Goal: Information Seeking & Learning: Learn about a topic

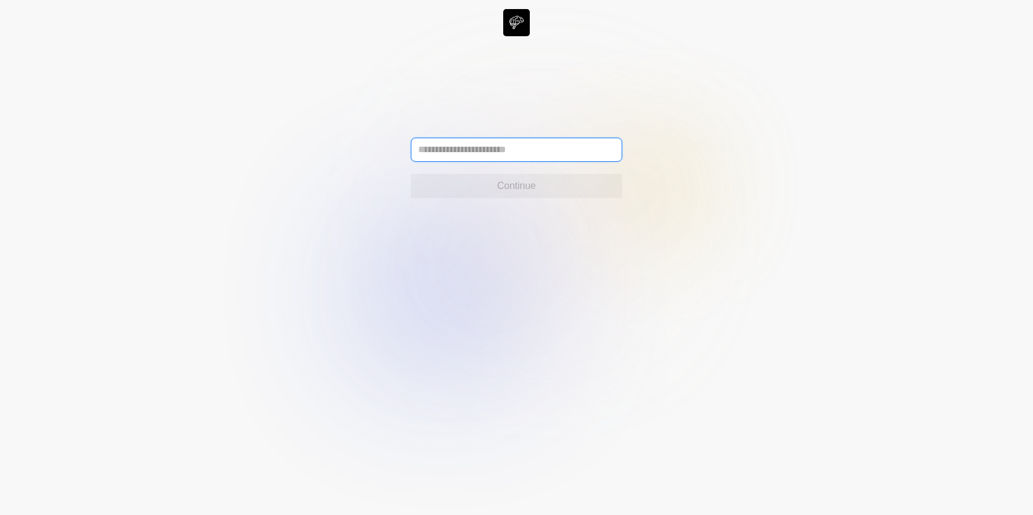
click at [436, 138] on input "text" at bounding box center [517, 150] width 212 height 24
type input "**********"
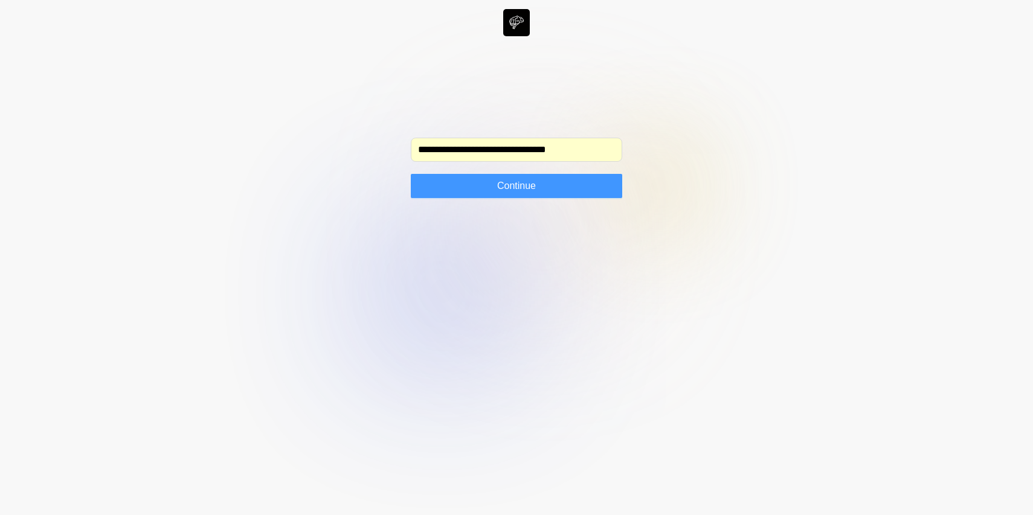
click at [497, 196] on button "Continue" at bounding box center [517, 186] width 212 height 24
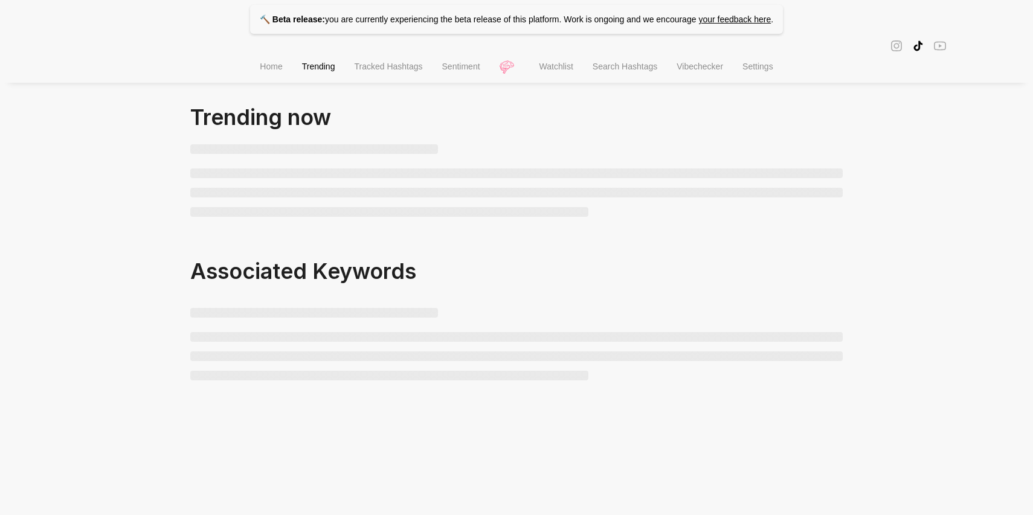
click at [563, 71] on span "Watchlist" at bounding box center [557, 67] width 34 height 10
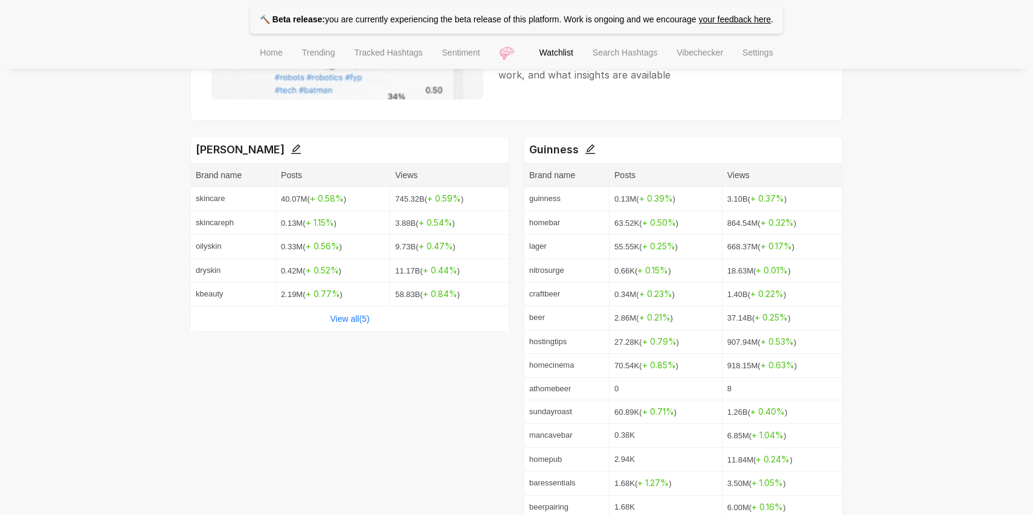
scroll to position [244, 0]
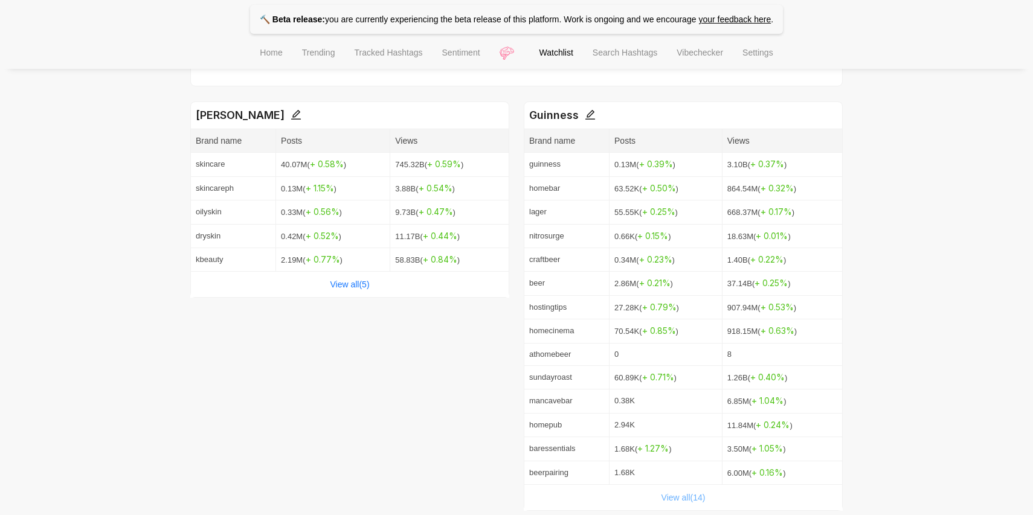
click at [683, 496] on link "View all( 14 )" at bounding box center [684, 498] width 44 height 10
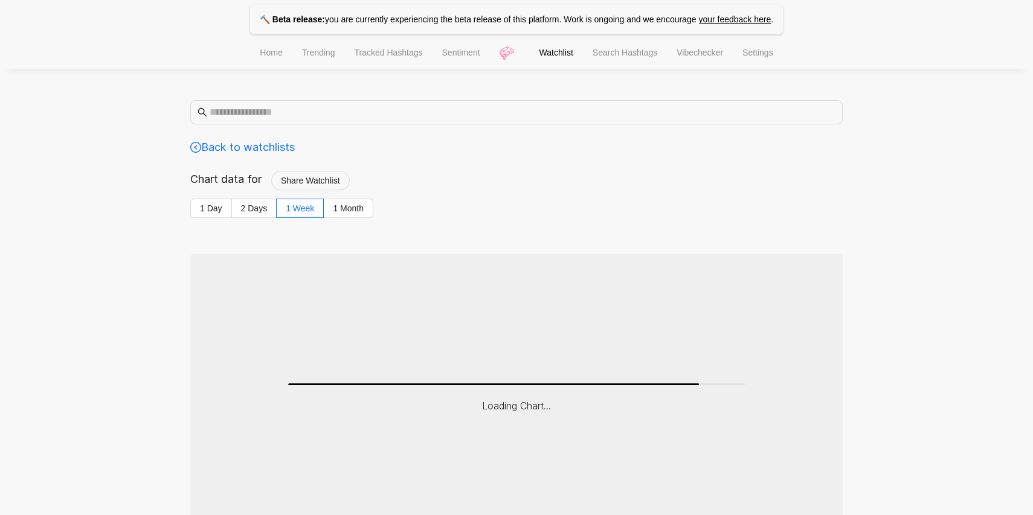
click at [355, 198] on div "Chart data for Share Watchlist" at bounding box center [516, 185] width 653 height 28
click at [355, 201] on label "1 Month" at bounding box center [349, 208] width 50 height 19
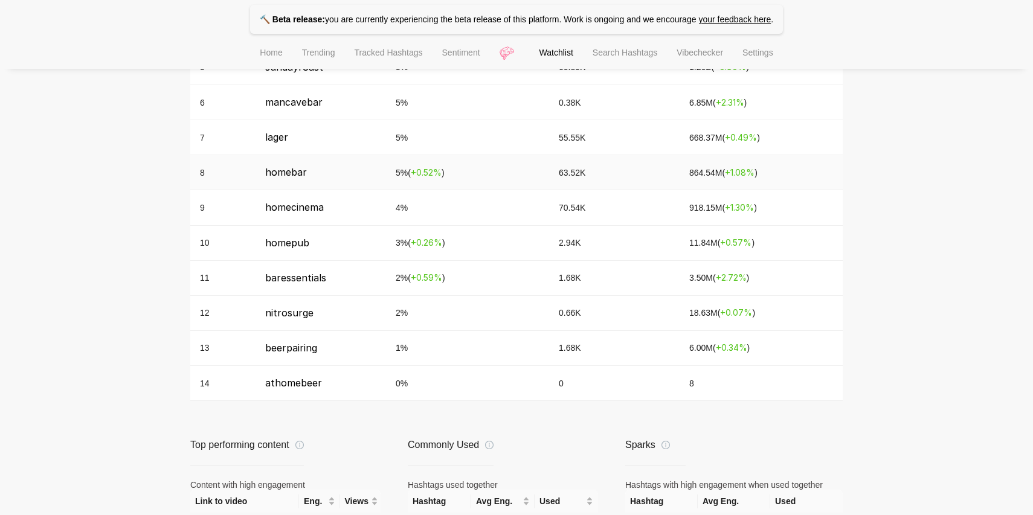
scroll to position [914, 0]
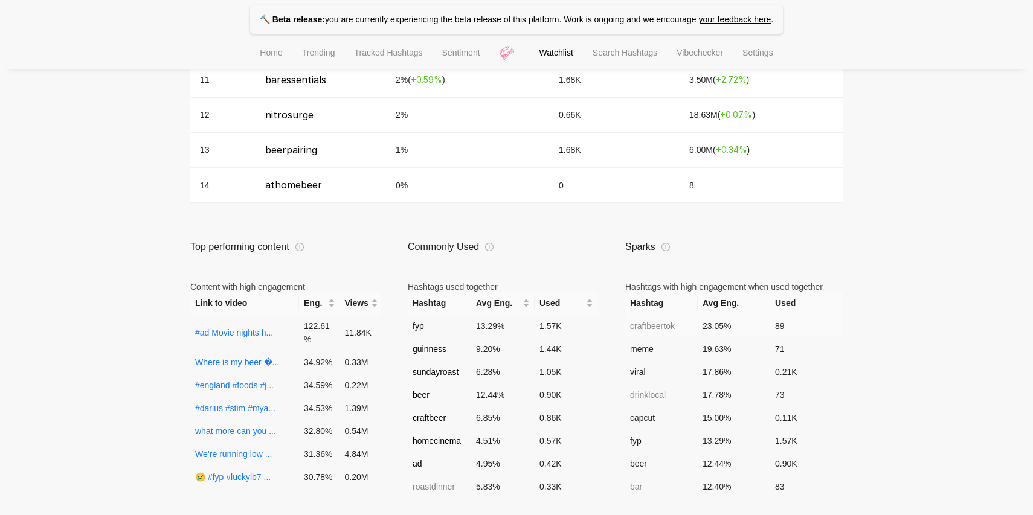
click at [665, 325] on td "craftbeertok" at bounding box center [661, 326] width 73 height 23
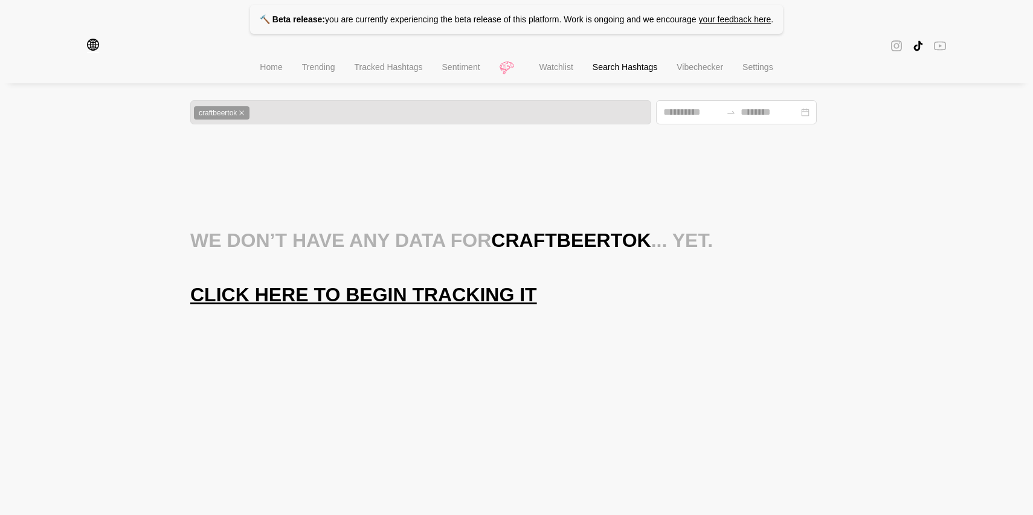
click at [398, 305] on span "Click here to begin tracking it" at bounding box center [363, 295] width 347 height 24
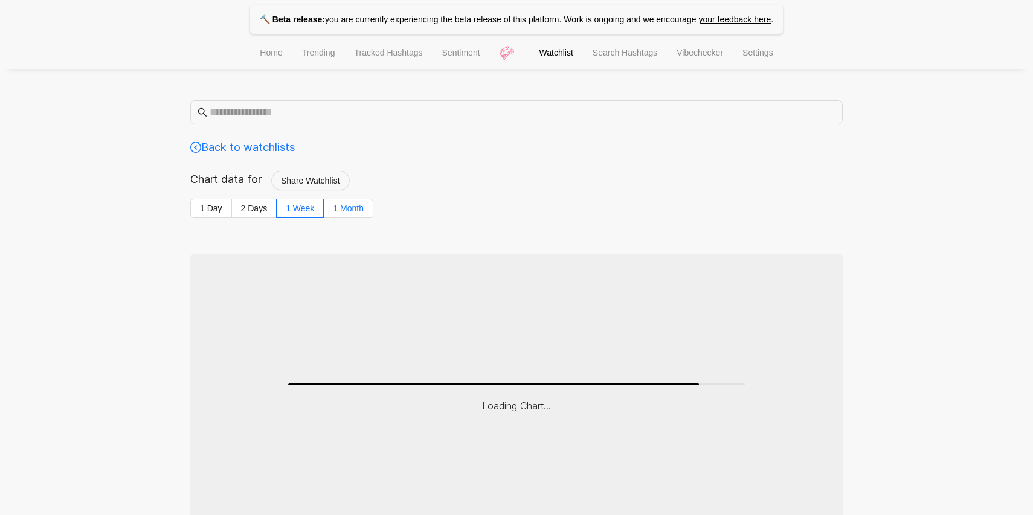
click at [363, 206] on label "1 Month" at bounding box center [349, 208] width 50 height 19
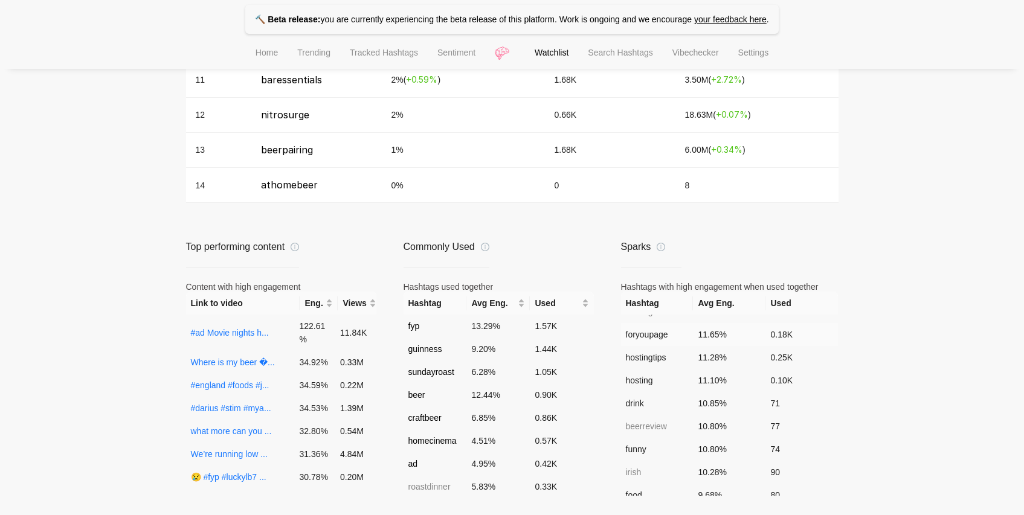
scroll to position [441, 0]
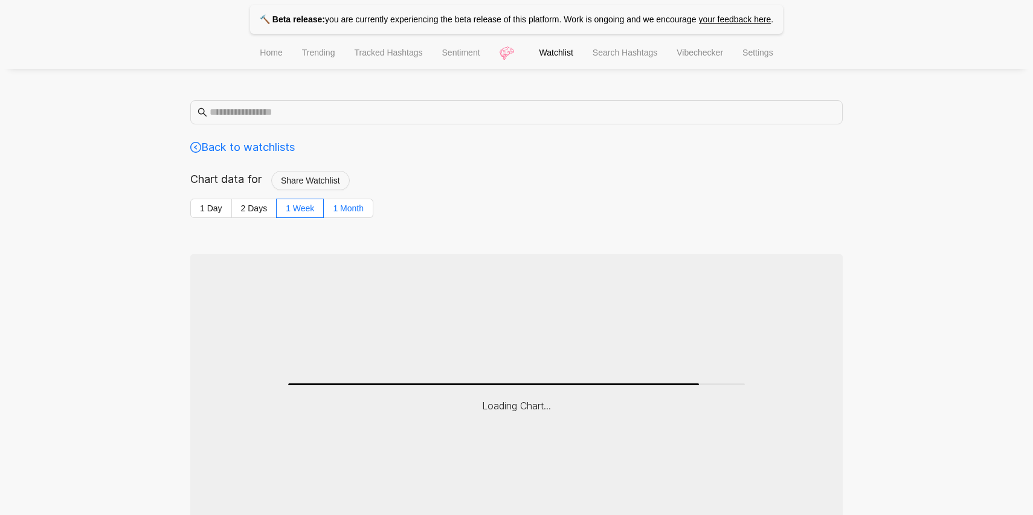
click at [367, 205] on label "1 Month" at bounding box center [349, 208] width 50 height 19
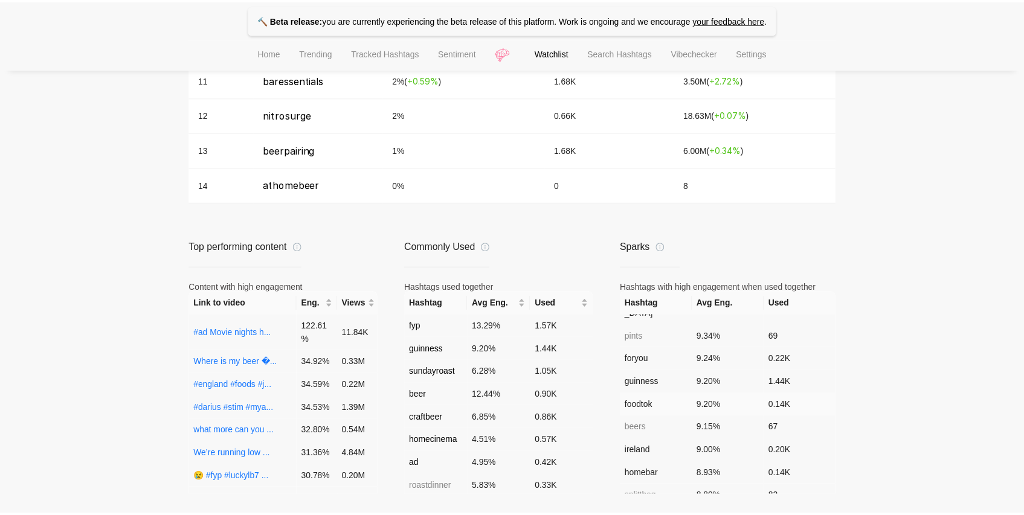
scroll to position [418, 0]
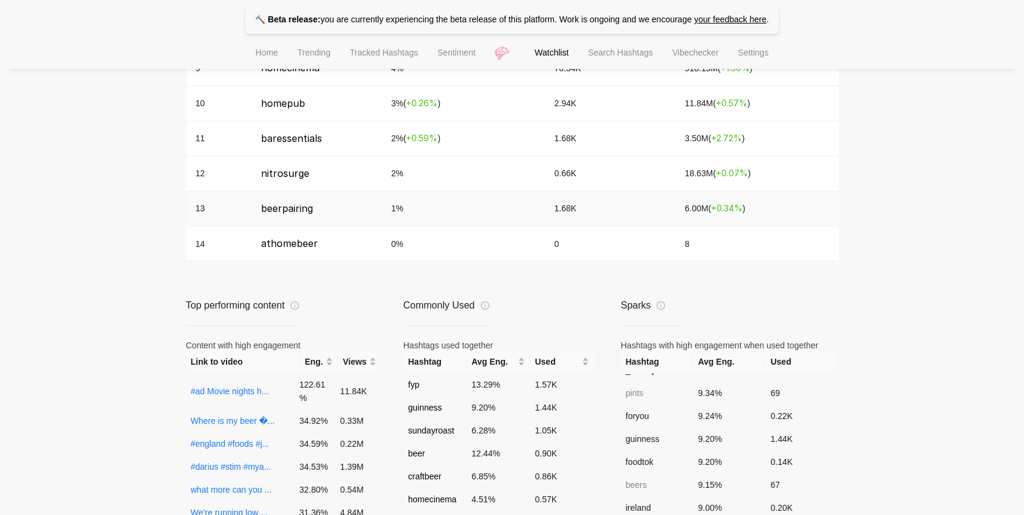
scroll to position [627, 0]
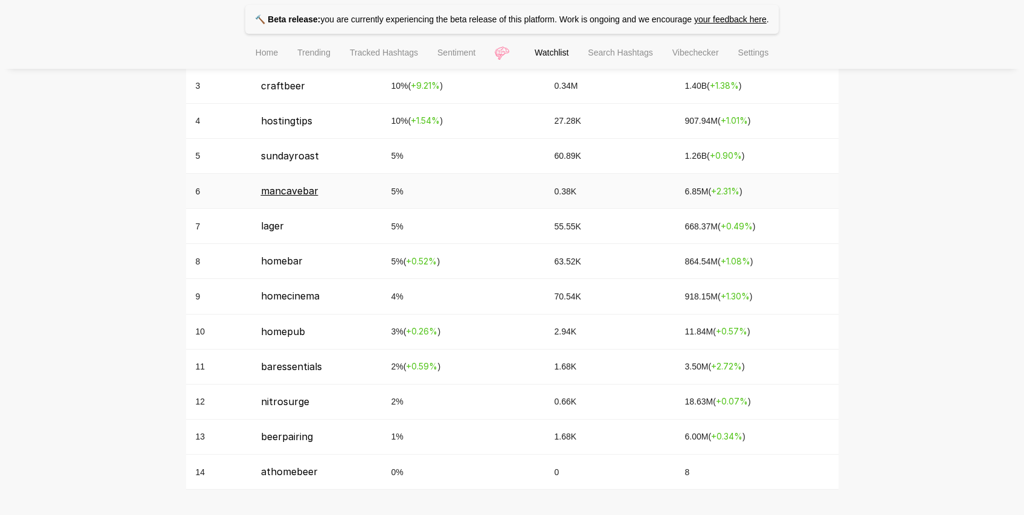
click at [291, 188] on span "mancavebar" at bounding box center [289, 191] width 57 height 12
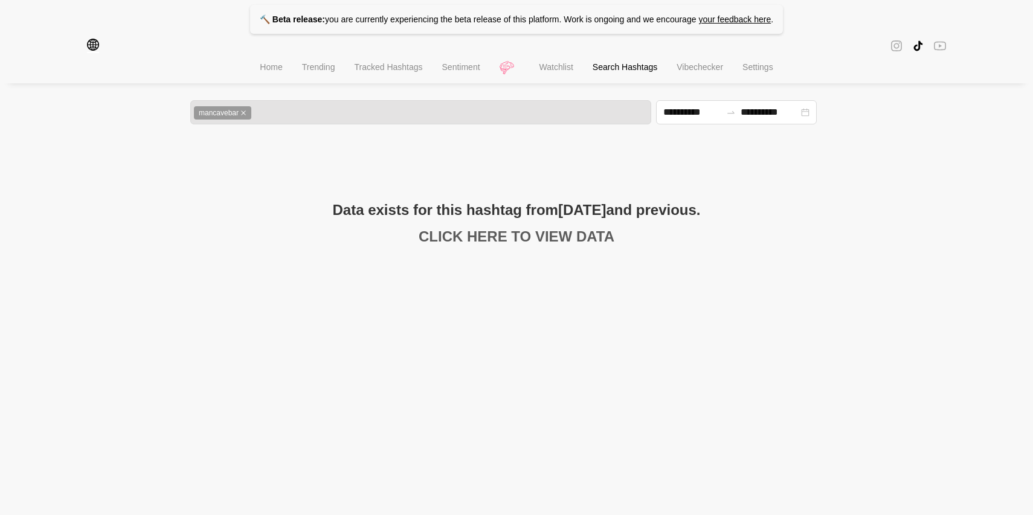
click at [525, 239] on link "CLICK HERE TO VIEW DATA" at bounding box center [517, 236] width 196 height 16
type input "**********"
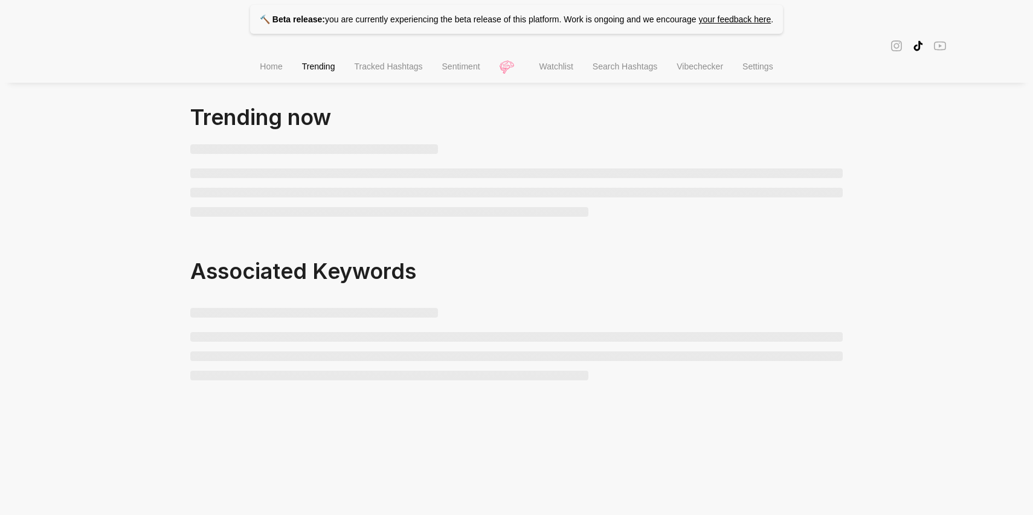
click at [628, 74] on li "Search Hashtags" at bounding box center [625, 68] width 84 height 31
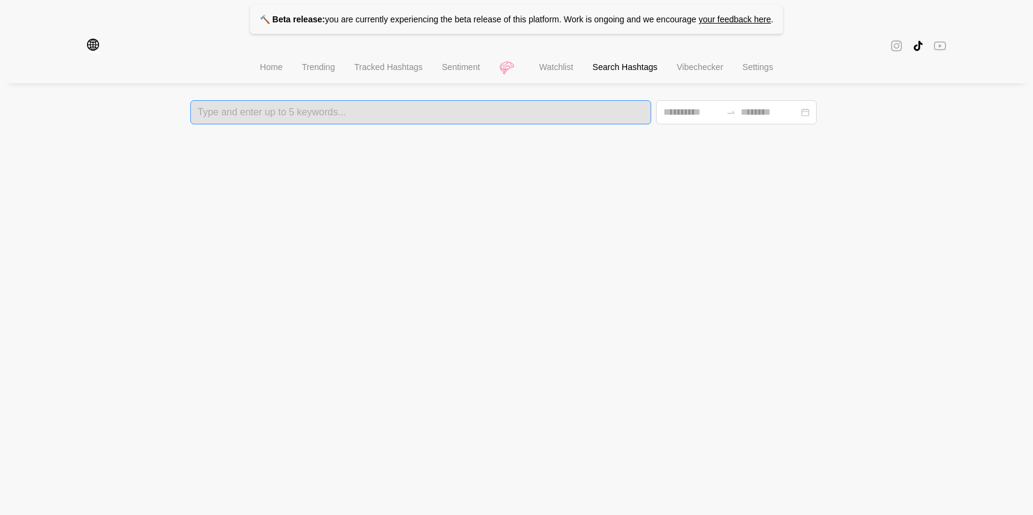
click at [435, 106] on div "Type and enter up to 5 keywords..." at bounding box center [420, 112] width 461 height 24
drag, startPoint x: 352, startPoint y: 112, endPoint x: 359, endPoint y: 11, distance: 101.1
click at [352, 112] on div at bounding box center [421, 112] width 454 height 8
click at [450, 111] on div at bounding box center [421, 112] width 454 height 8
type input "*******"
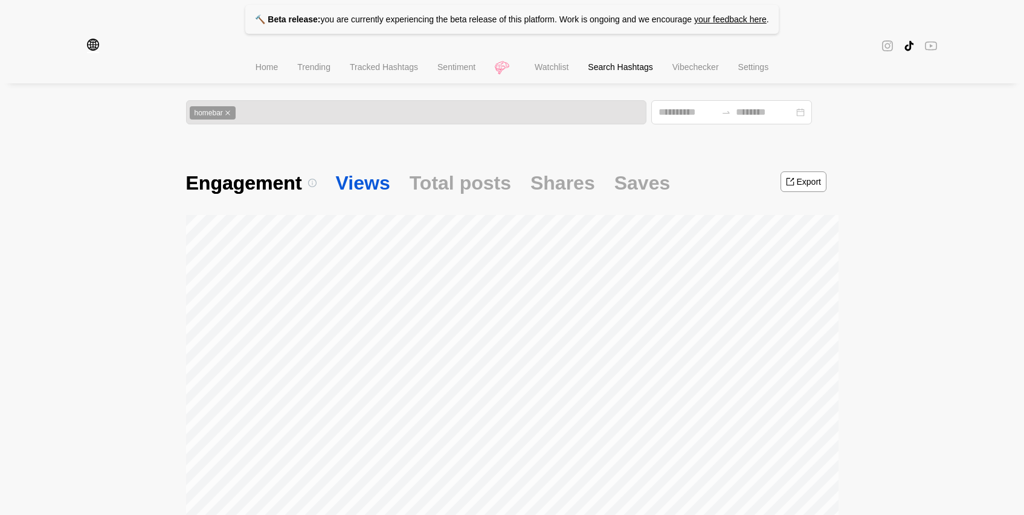
click at [354, 193] on span "Views" at bounding box center [363, 182] width 54 height 25
click at [450, 181] on span "Total posts" at bounding box center [461, 182] width 102 height 25
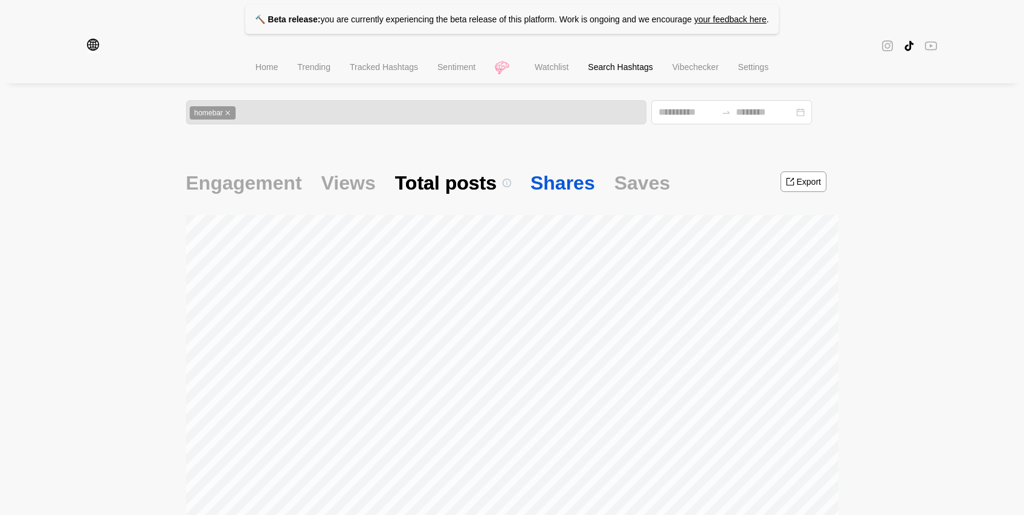
click at [548, 183] on span "Shares" at bounding box center [563, 182] width 65 height 25
click at [626, 183] on span "Saves" at bounding box center [643, 182] width 56 height 25
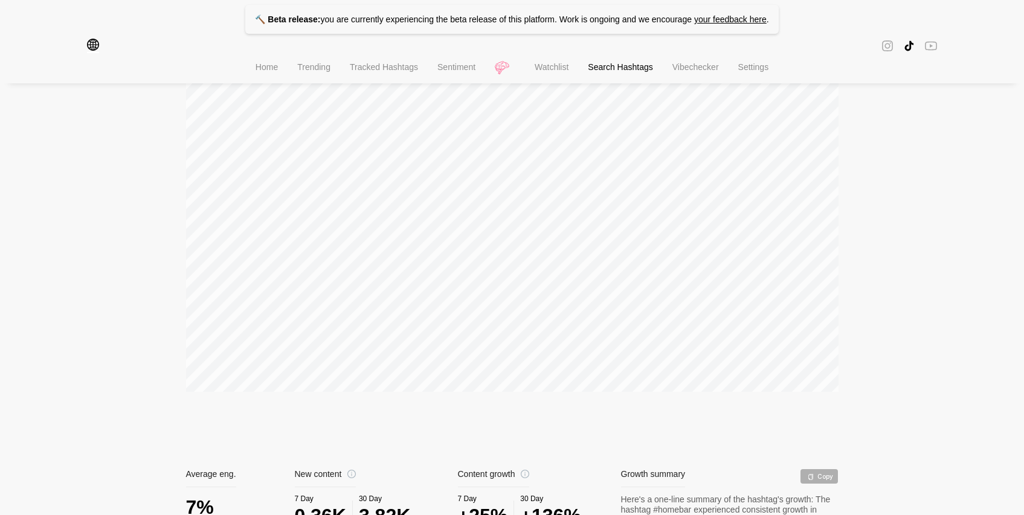
scroll to position [76, 0]
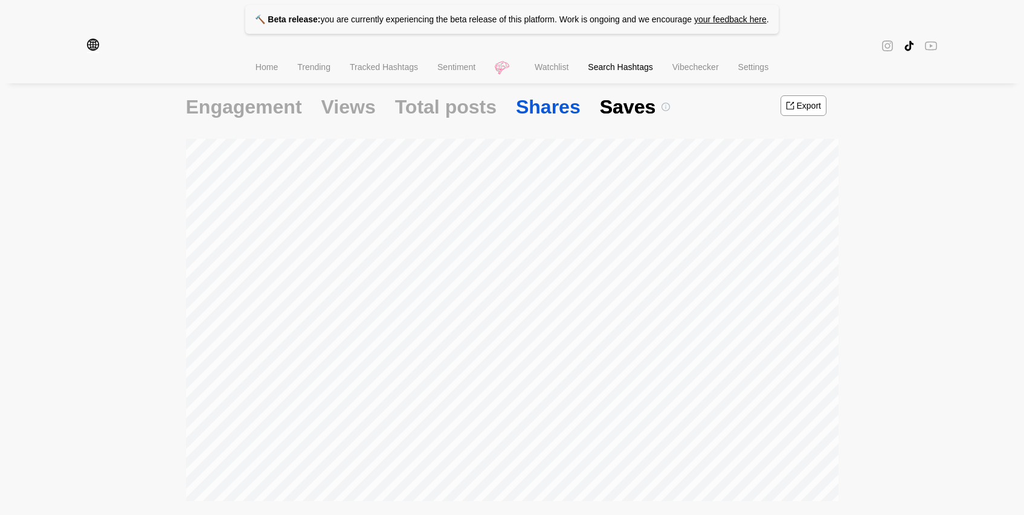
click at [545, 111] on span "Shares" at bounding box center [548, 106] width 65 height 25
click at [441, 111] on span "Total posts" at bounding box center [446, 106] width 102 height 25
click at [357, 116] on span "Views" at bounding box center [348, 106] width 54 height 25
click at [447, 113] on span "Total posts" at bounding box center [461, 106] width 102 height 25
click at [343, 115] on span "Views" at bounding box center [348, 106] width 54 height 25
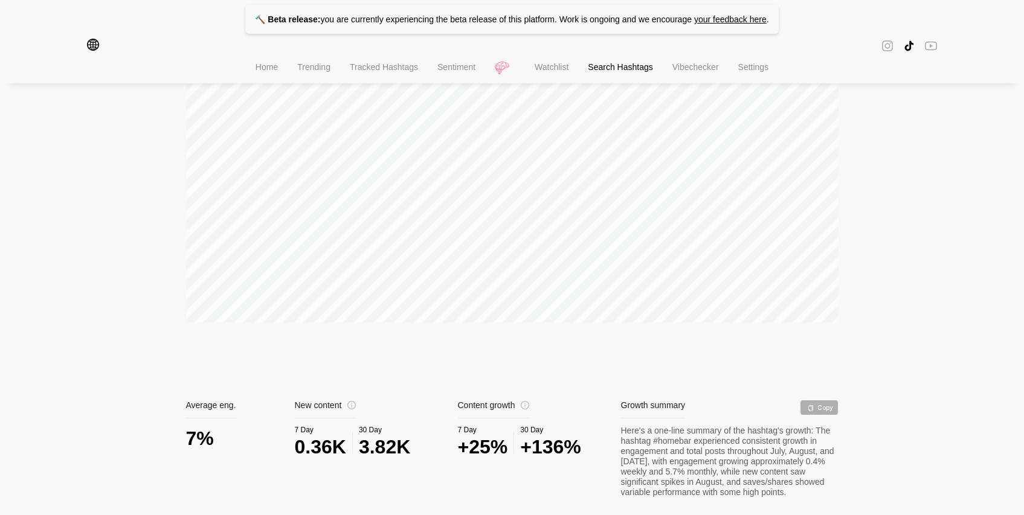
scroll to position [0, 0]
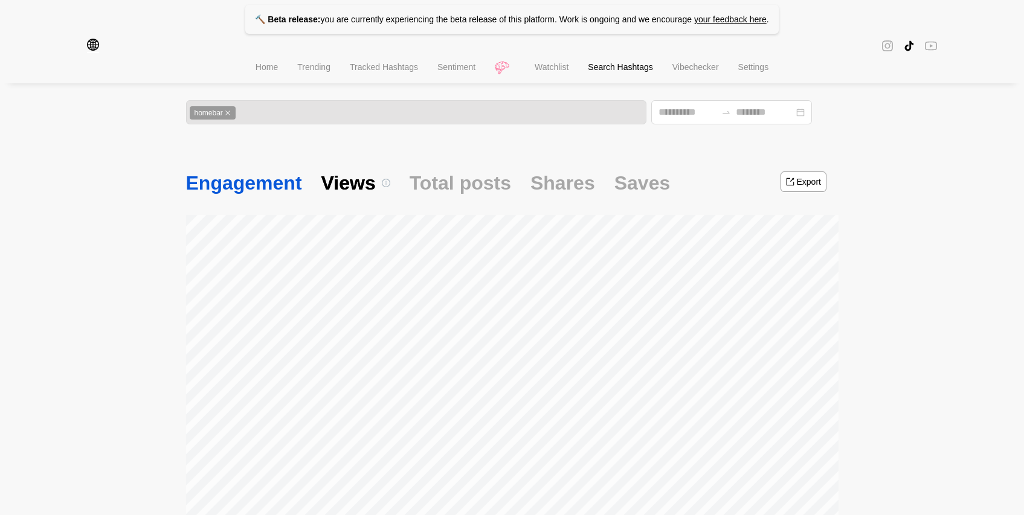
click at [237, 192] on span "Engagement" at bounding box center [244, 182] width 116 height 25
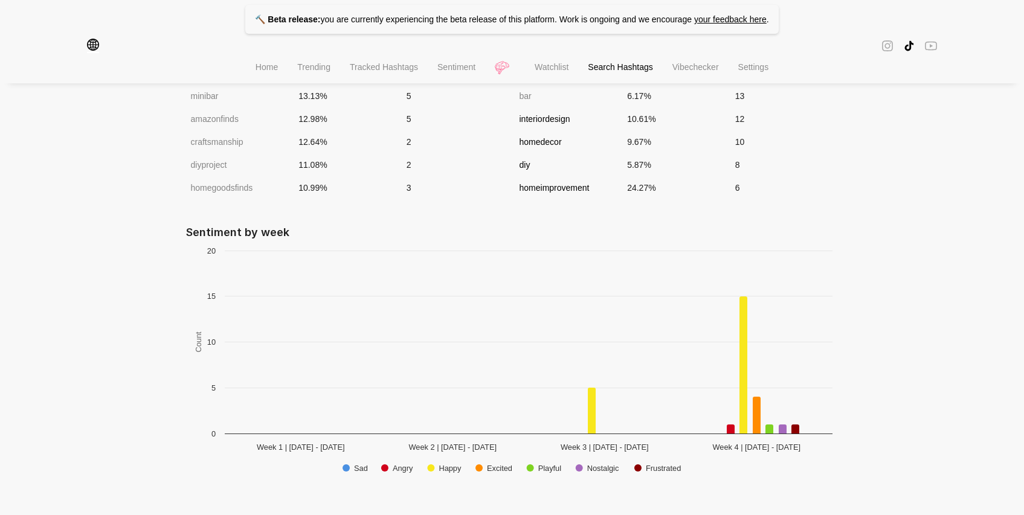
scroll to position [660, 0]
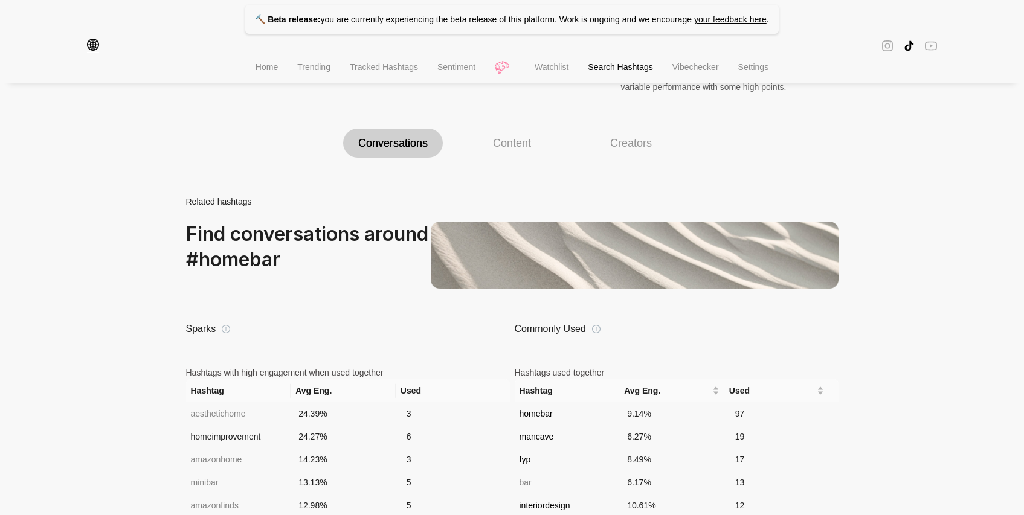
click at [527, 158] on div "Content" at bounding box center [512, 143] width 100 height 29
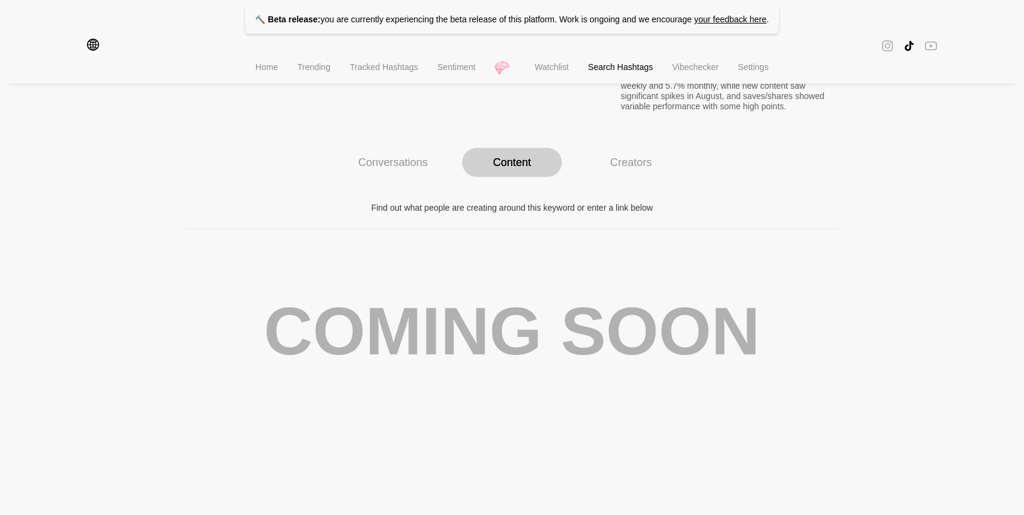
scroll to position [653, 0]
click at [628, 164] on div "Creators" at bounding box center [631, 162] width 42 height 13
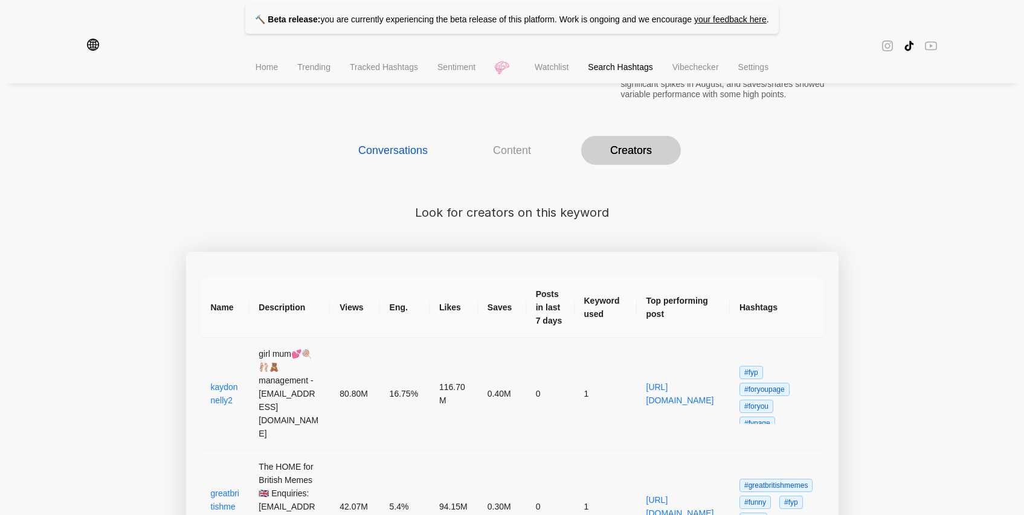
click at [388, 157] on div "Conversations" at bounding box center [392, 150] width 69 height 13
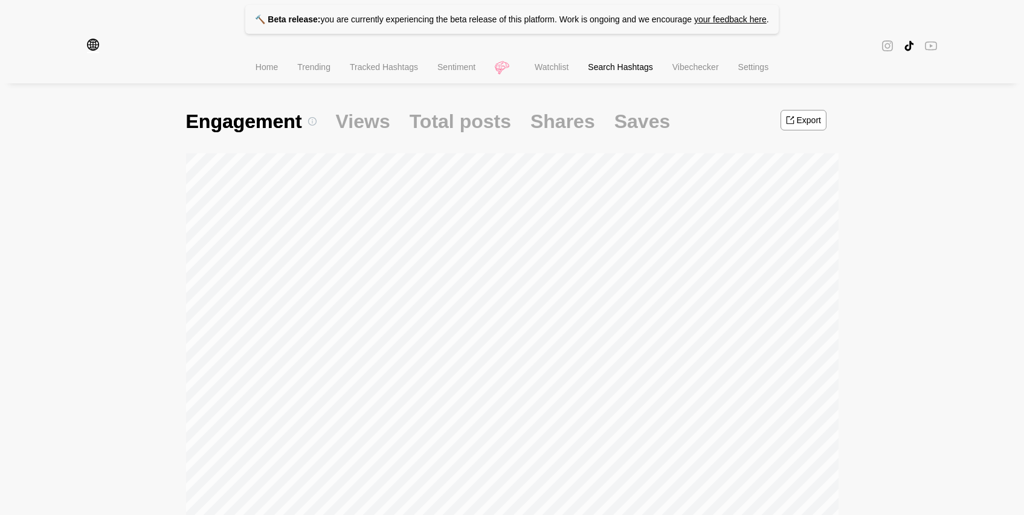
scroll to position [0, 0]
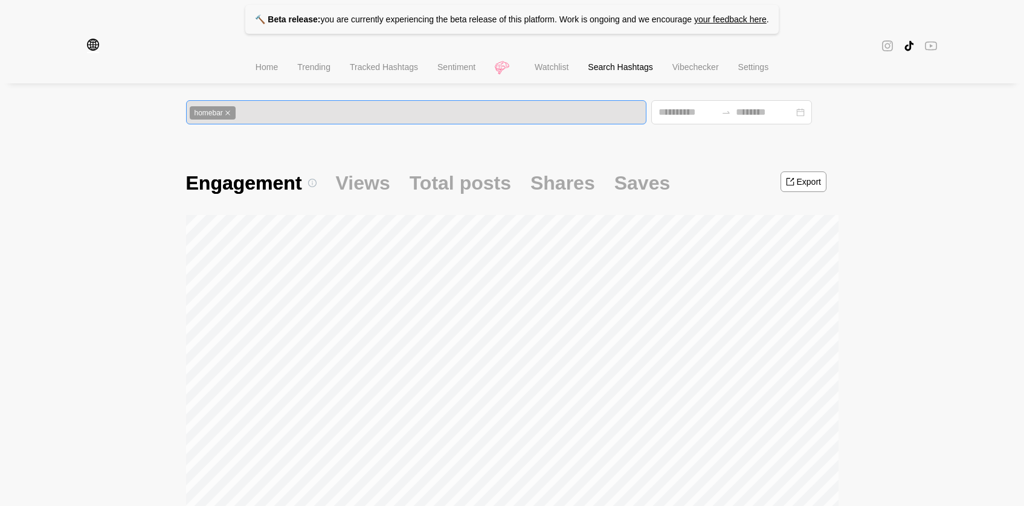
click at [430, 110] on div "homebar" at bounding box center [417, 113] width 454 height 14
click at [228, 112] on icon "close" at bounding box center [227, 113] width 5 height 5
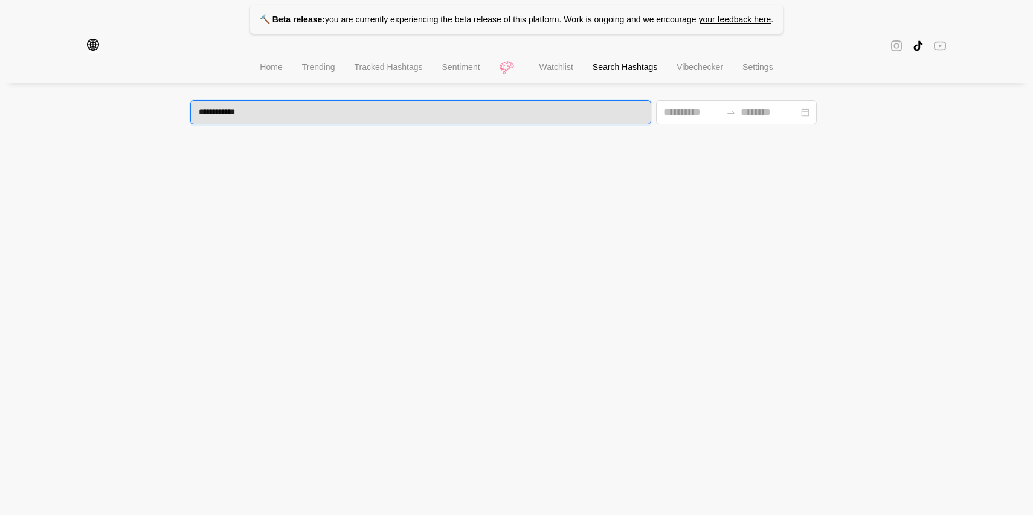
type input "**********"
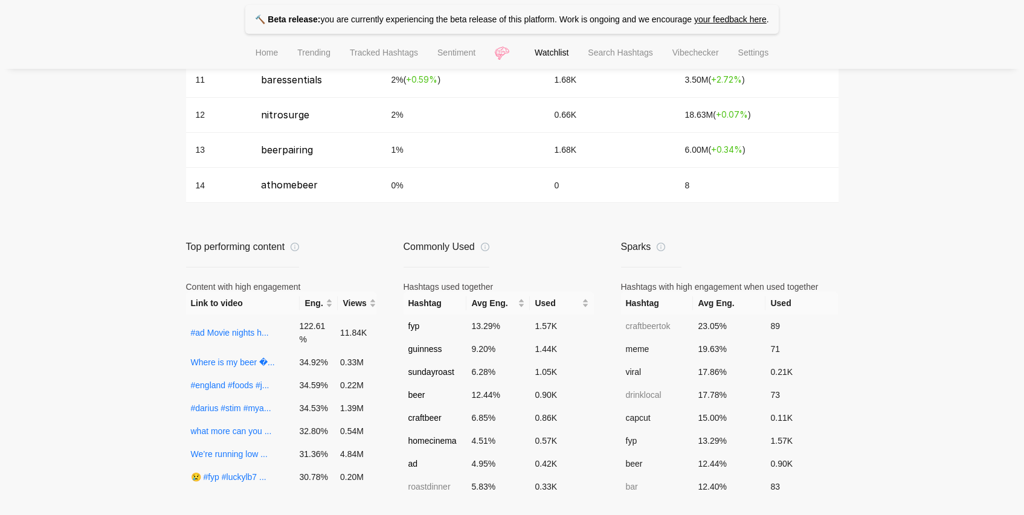
scroll to position [441, 0]
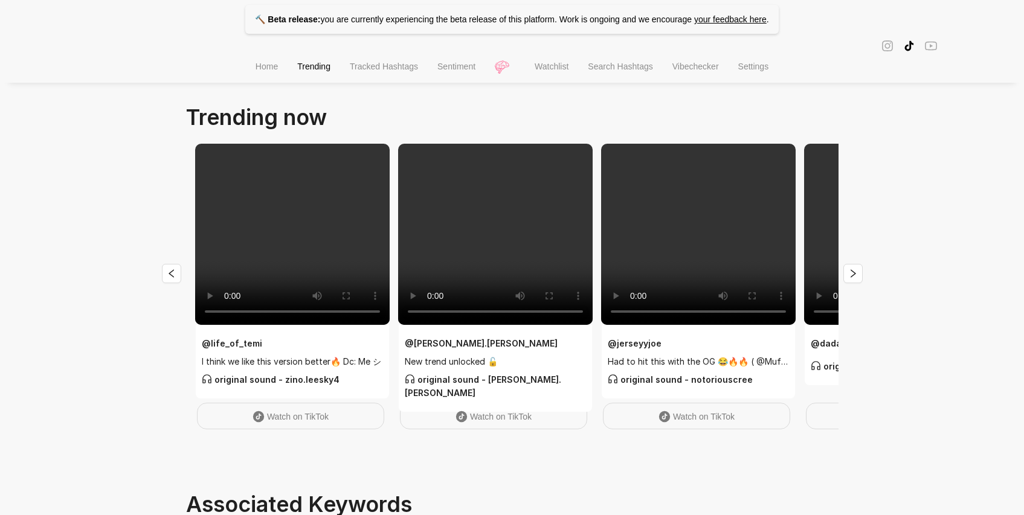
click at [682, 69] on span "Vibechecker" at bounding box center [696, 67] width 47 height 10
